Goal: Task Accomplishment & Management: Use online tool/utility

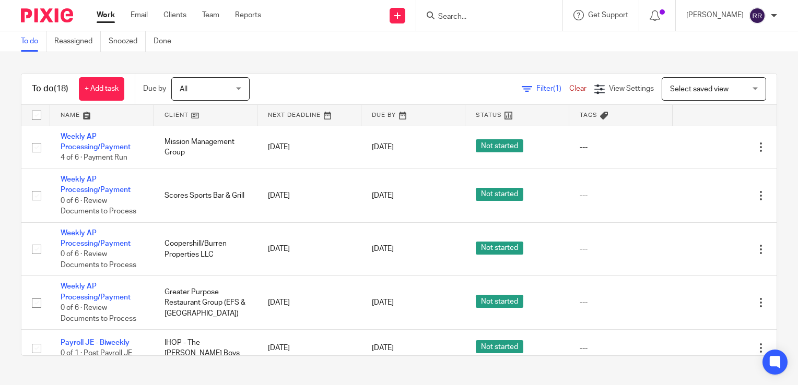
scroll to position [627, 0]
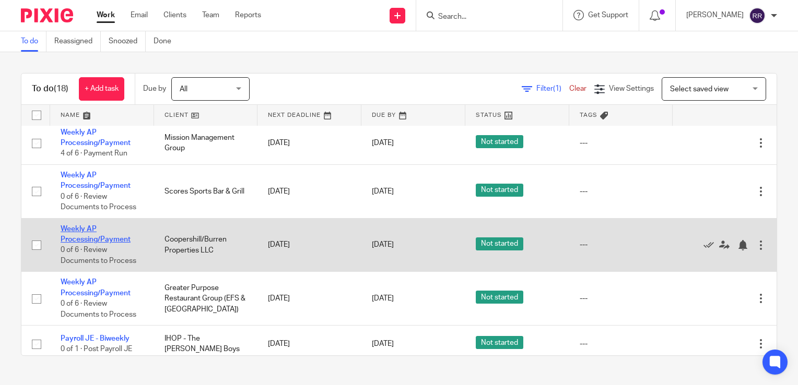
click at [111, 243] on link "Weekly AP Processing/Payment" at bounding box center [96, 235] width 70 height 18
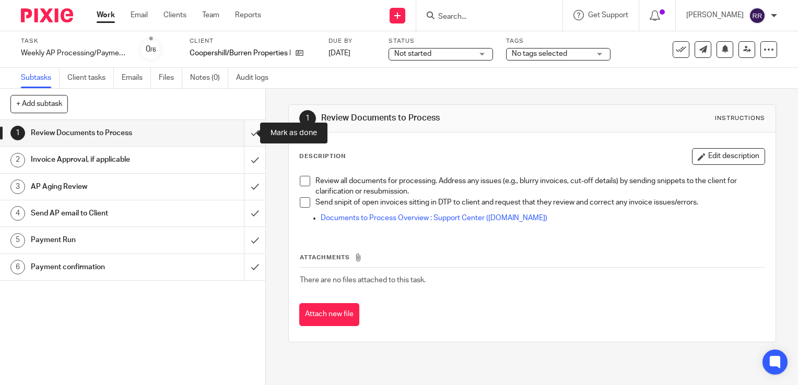
click at [245, 135] on input "submit" at bounding box center [132, 133] width 265 height 26
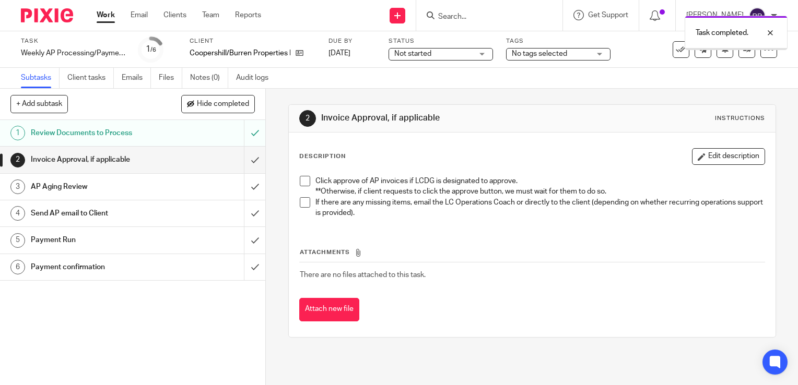
click at [246, 163] on input "submit" at bounding box center [132, 160] width 265 height 26
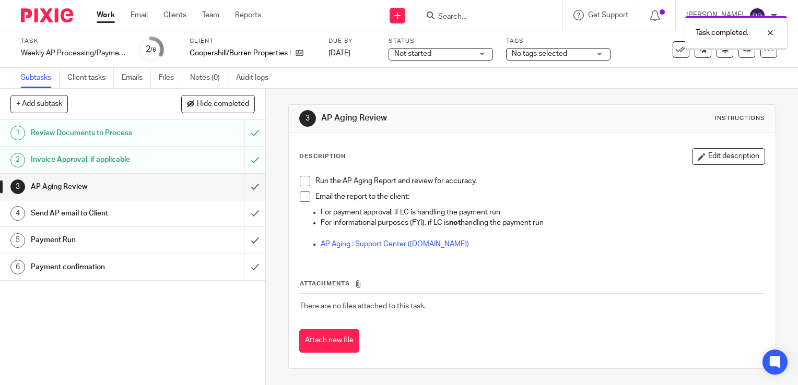
click at [241, 187] on input "submit" at bounding box center [132, 187] width 265 height 26
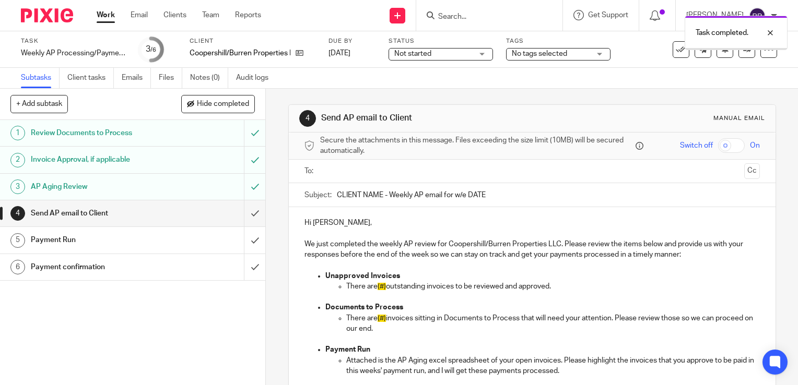
click at [245, 215] on input "submit" at bounding box center [132, 214] width 265 height 26
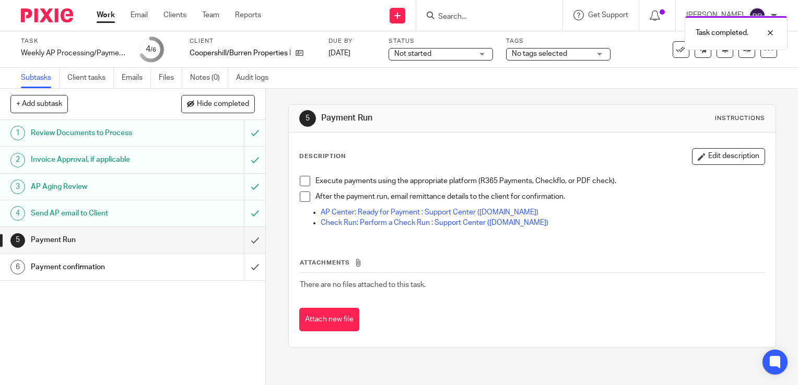
click at [109, 18] on link "Work" at bounding box center [106, 15] width 18 height 10
